Goal: Transaction & Acquisition: Register for event/course

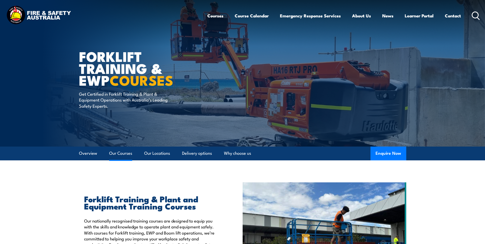
click at [123, 132] on link "Our Courses" at bounding box center [120, 153] width 23 height 14
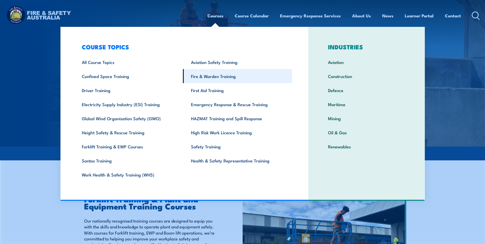
click at [216, 79] on link "Fire & Warden Training" at bounding box center [237, 76] width 109 height 14
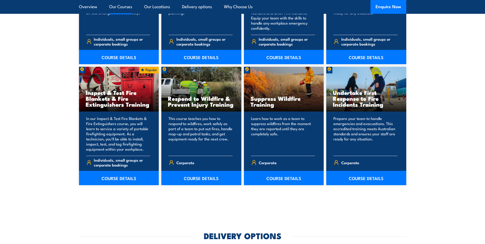
scroll to position [766, 0]
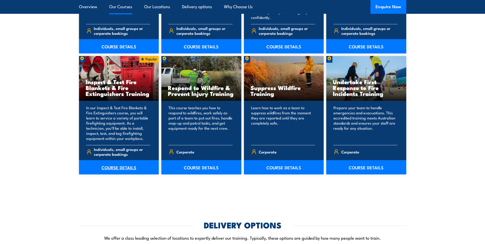
click at [114, 167] on link "COURSE DETAILS" at bounding box center [119, 167] width 80 height 14
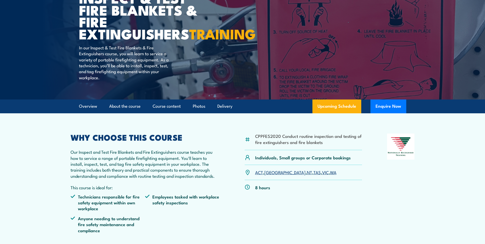
scroll to position [77, 0]
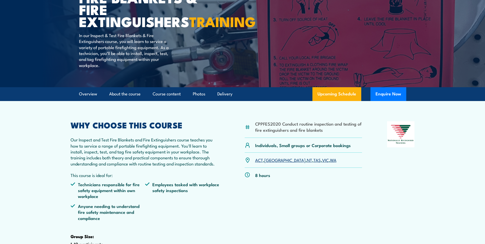
click at [330, 163] on link "WA" at bounding box center [333, 160] width 6 height 6
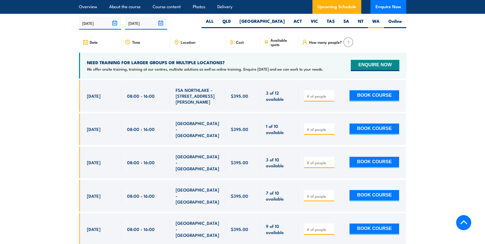
scroll to position [949, 0]
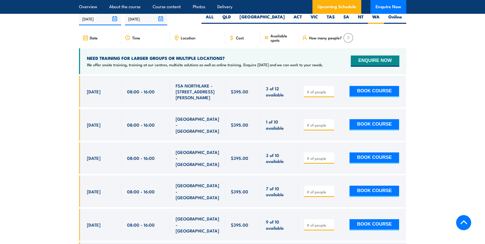
click at [324, 156] on input "number" at bounding box center [320, 158] width 26 height 5
type input "1"
click at [384, 152] on button "BOOK COURSE" at bounding box center [374, 157] width 50 height 11
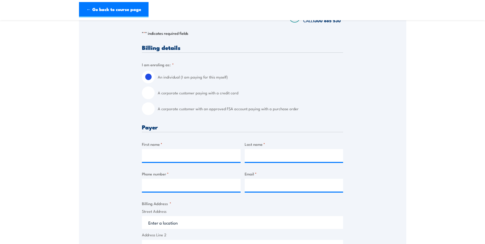
scroll to position [153, 0]
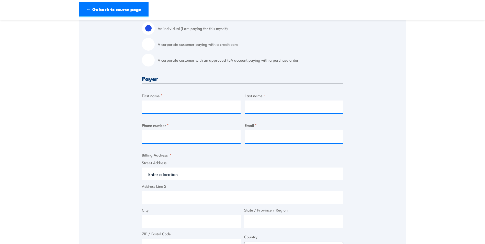
click at [154, 45] on input "A corporate customer paying with a credit card" at bounding box center [148, 44] width 13 height 13
radio input "true"
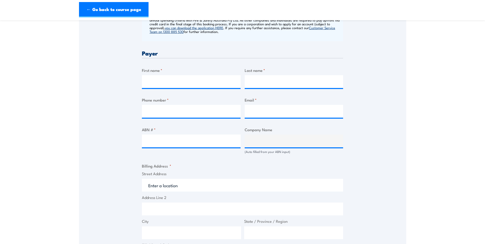
scroll to position [230, 0]
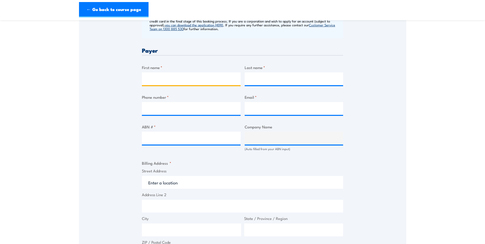
click at [170, 74] on input "First name *" at bounding box center [191, 78] width 99 height 13
type input "[PERSON_NAME]"
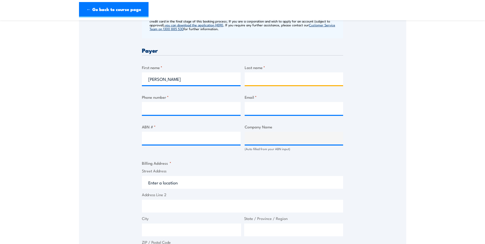
type input "Dinsdale"
type input "0455686748"
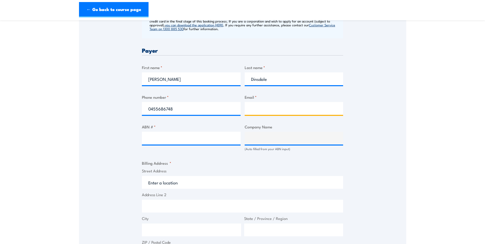
type input "alannah.dinsdale@genus.com.au"
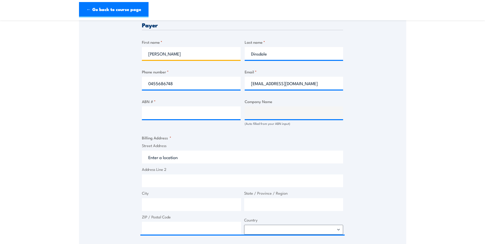
scroll to position [255, 0]
click at [164, 115] on input "ABN # *" at bounding box center [191, 112] width 99 height 13
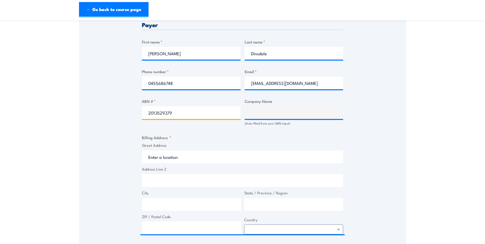
type input "20135293793"
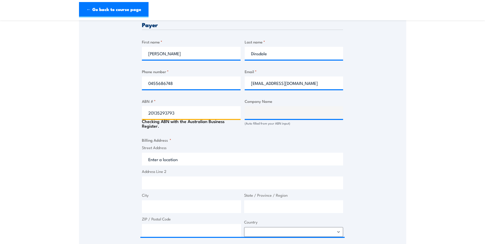
type input "GENUS INFRASTRUCTURE PTY LTD"
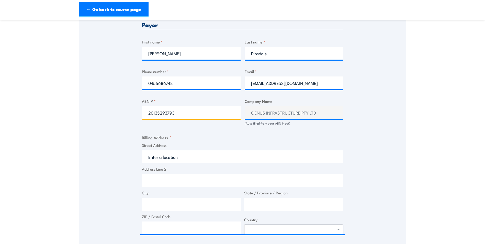
scroll to position [281, 0]
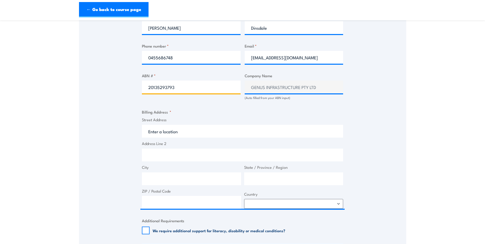
type input "20135293793"
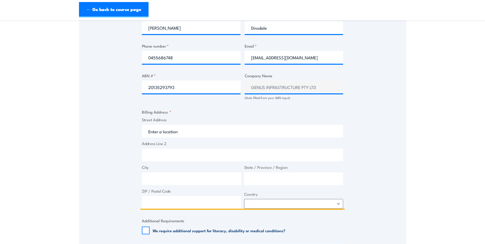
click at [168, 133] on input "Street Address" at bounding box center [242, 131] width 201 height 13
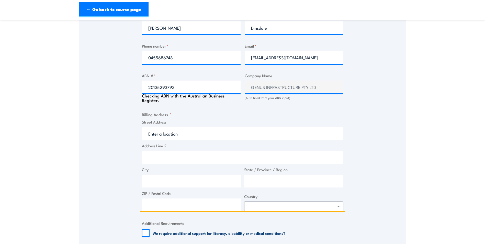
type input "11 Cooper Ave"
type input "Kenwick"
type input "Western Australia"
type input "6107"
select select "Australia"
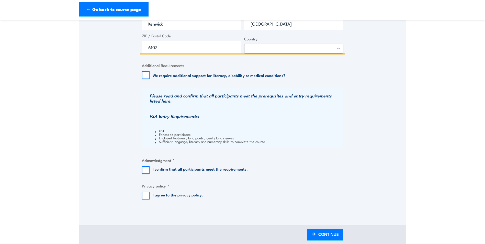
scroll to position [485, 0]
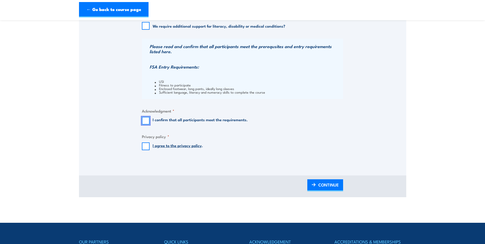
click at [148, 119] on input "I confirm that all participants meet the requirements." at bounding box center [146, 121] width 8 height 8
checkbox input "true"
click at [146, 146] on input "I agree to the privacy policy ." at bounding box center [146, 146] width 8 height 8
checkbox input "true"
click at [331, 187] on span "CONTINUE" at bounding box center [328, 185] width 20 height 14
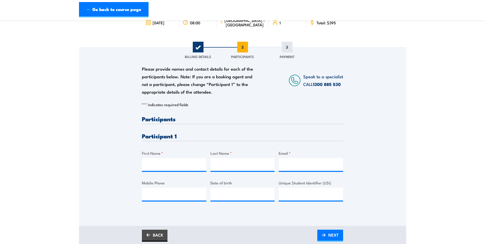
scroll to position [128, 0]
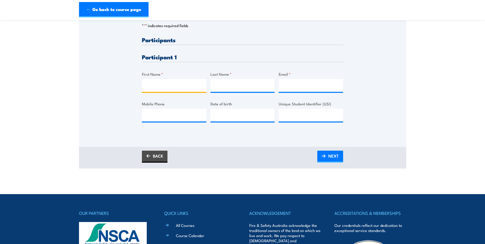
click at [154, 89] on input "First Name *" at bounding box center [174, 85] width 64 height 13
type input "Jeffery"
type input "Stubbs"
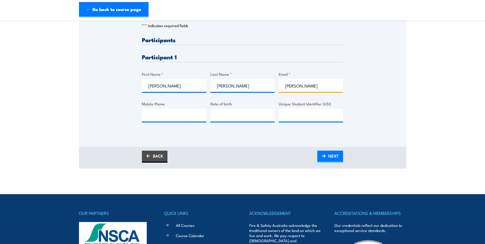
type input "jefferey.stubbs@genus.com.au"
type input "0411550530"
click at [217, 116] on input "__/__/____" at bounding box center [242, 115] width 64 height 13
type input "20/04/1966"
click at [289, 114] on input "Unique Student Identifier (USI)" at bounding box center [310, 115] width 64 height 13
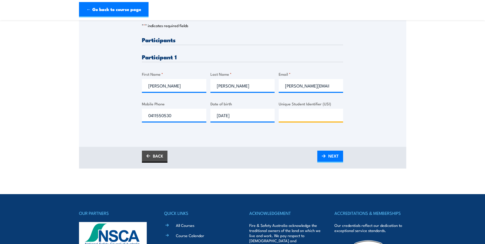
paste input "34994FUU29"
type input "34994FUU29"
click at [327, 156] on link "NEXT" at bounding box center [330, 156] width 26 height 12
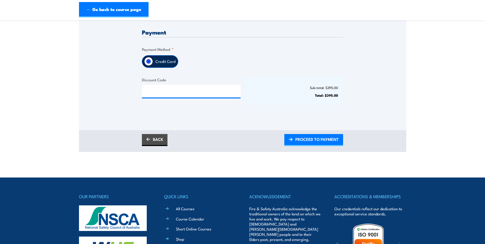
click at [158, 57] on label "Credit Card" at bounding box center [165, 61] width 25 height 12
click at [153, 57] on input "Credit Card" at bounding box center [148, 61] width 9 height 9
click at [327, 142] on span "PROCEED TO PAYMENT" at bounding box center [316, 139] width 43 height 14
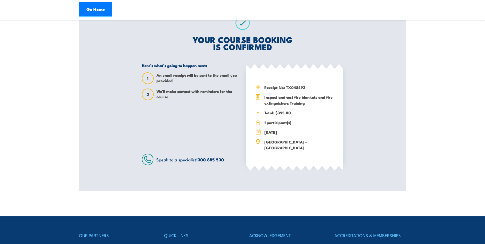
scroll to position [26, 0]
